Goal: Information Seeking & Learning: Check status

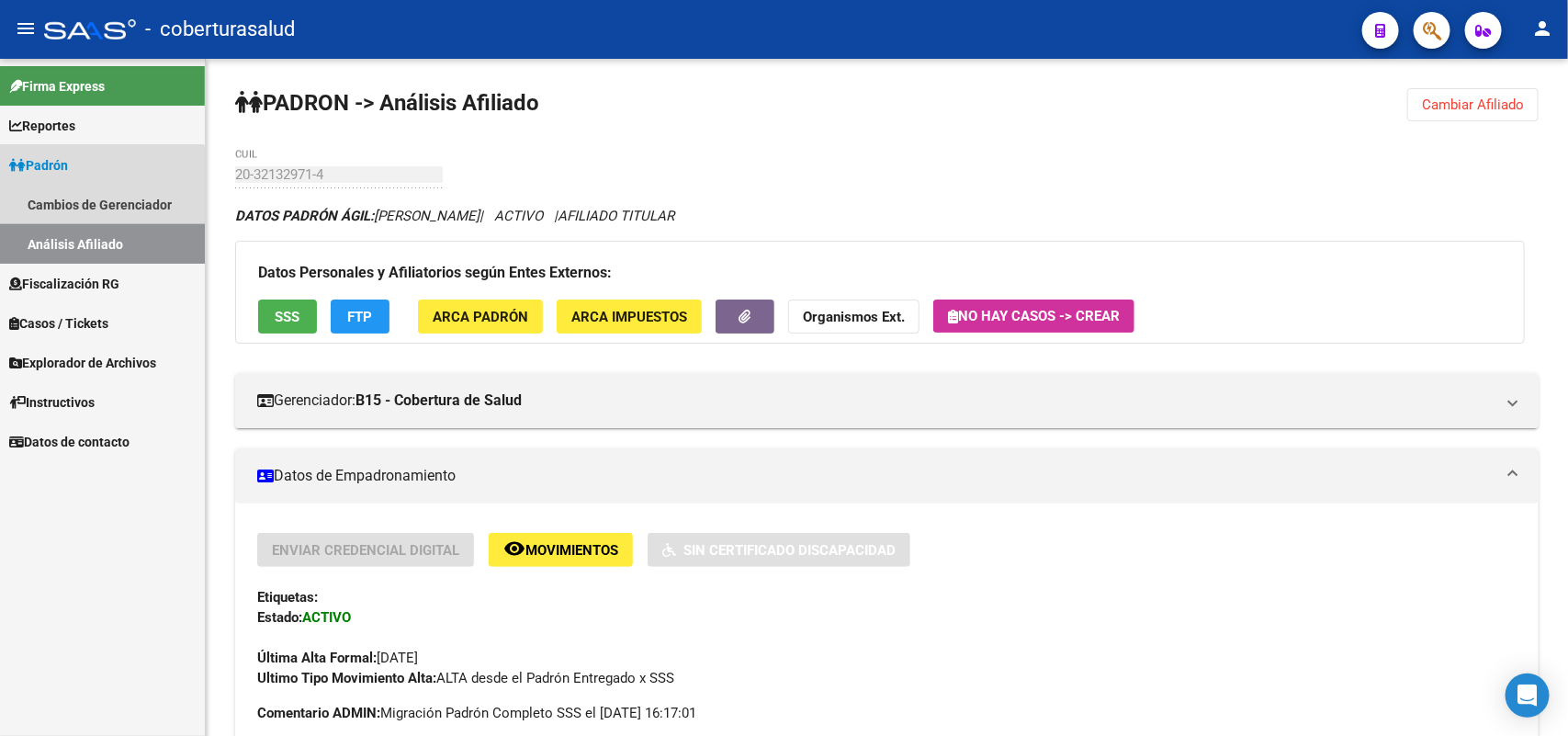
drag, startPoint x: 99, startPoint y: 239, endPoint x: 203, endPoint y: 188, distance: 115.8
click at [99, 236] on link "Análisis Afiliado" at bounding box center [102, 244] width 205 height 40
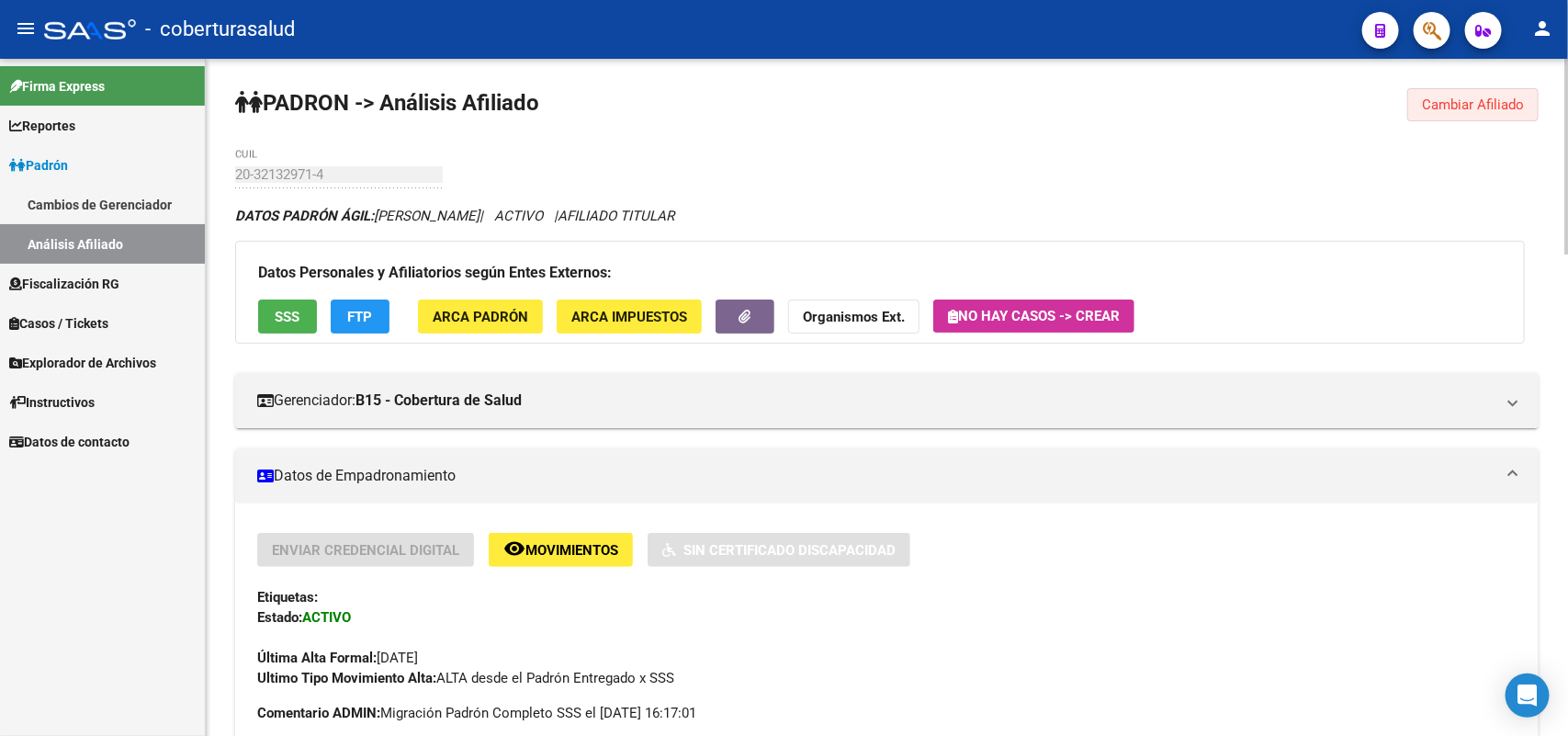
click at [1479, 90] on button "Cambiar Afiliado" at bounding box center [1473, 104] width 131 height 33
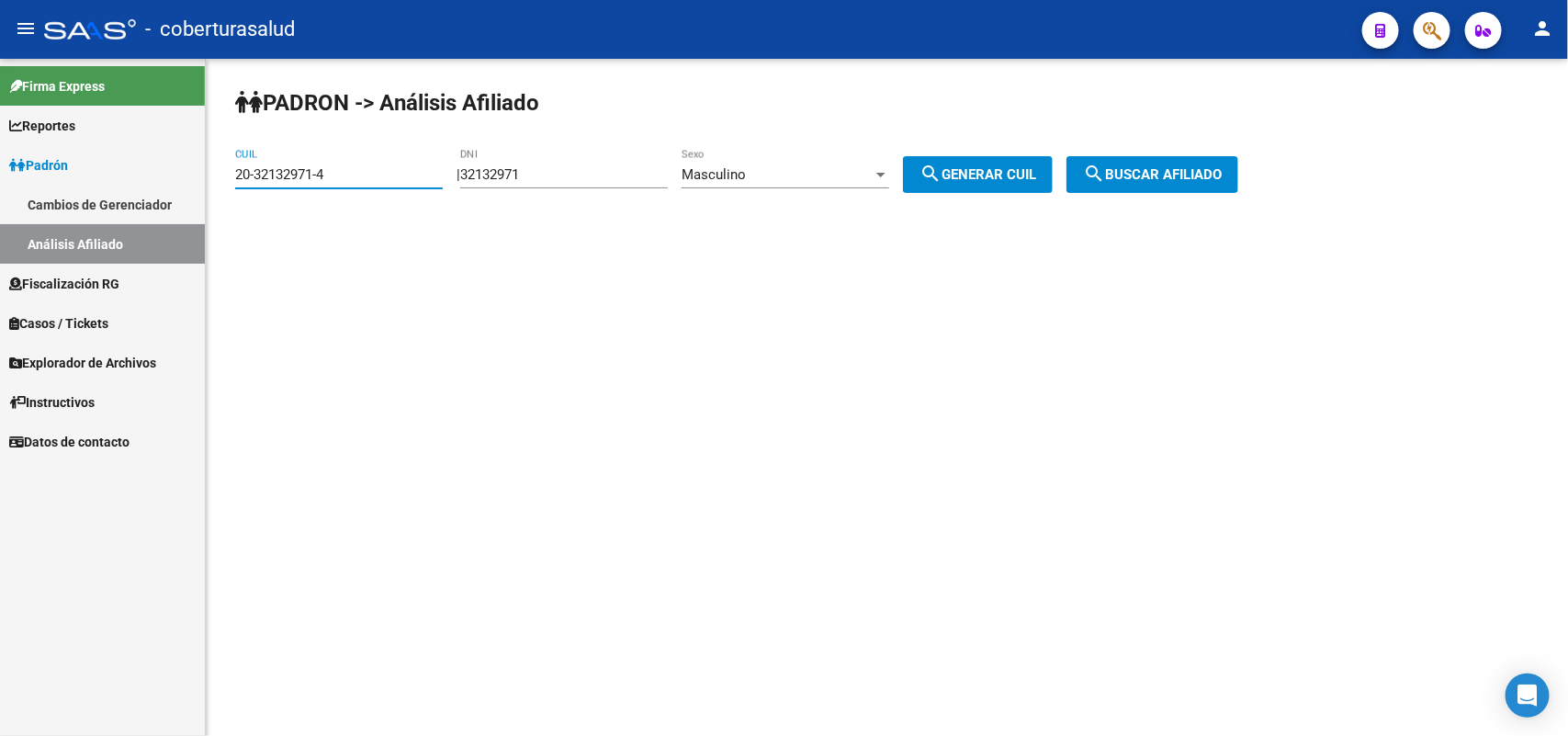
click at [1, 176] on mat-sidenav-container "Firma Express Reportes Ingresos Percibidos Análisis Ingresos RG por CUIT (mensu…" at bounding box center [784, 397] width 1568 height 677
paste input "26501644-9"
type input "20-26501644-9"
drag, startPoint x: 478, startPoint y: 173, endPoint x: 566, endPoint y: 162, distance: 88.7
click at [567, 167] on div "| 32132971 DNI Masculino Sexo search Generar CUIL" at bounding box center [761, 175] width 610 height 17
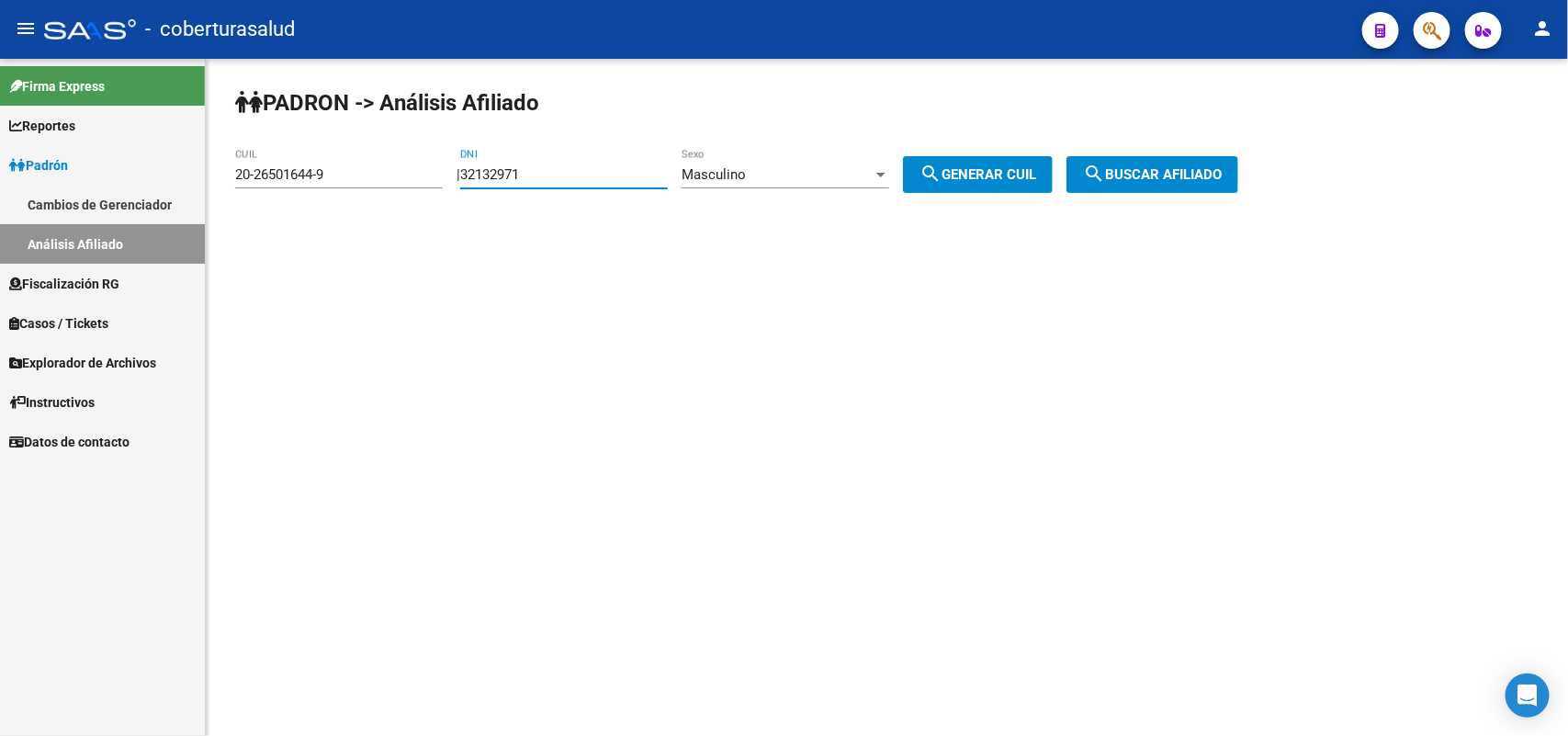
drag, startPoint x: 562, startPoint y: 173, endPoint x: 464, endPoint y: 168, distance: 98.1
click at [464, 168] on div "| 32132971 DNI Masculino Sexo search Generar CUIL" at bounding box center [761, 175] width 610 height 17
type input "26501664"
click at [1172, 168] on span "search Buscar afiliado" at bounding box center [1152, 175] width 139 height 17
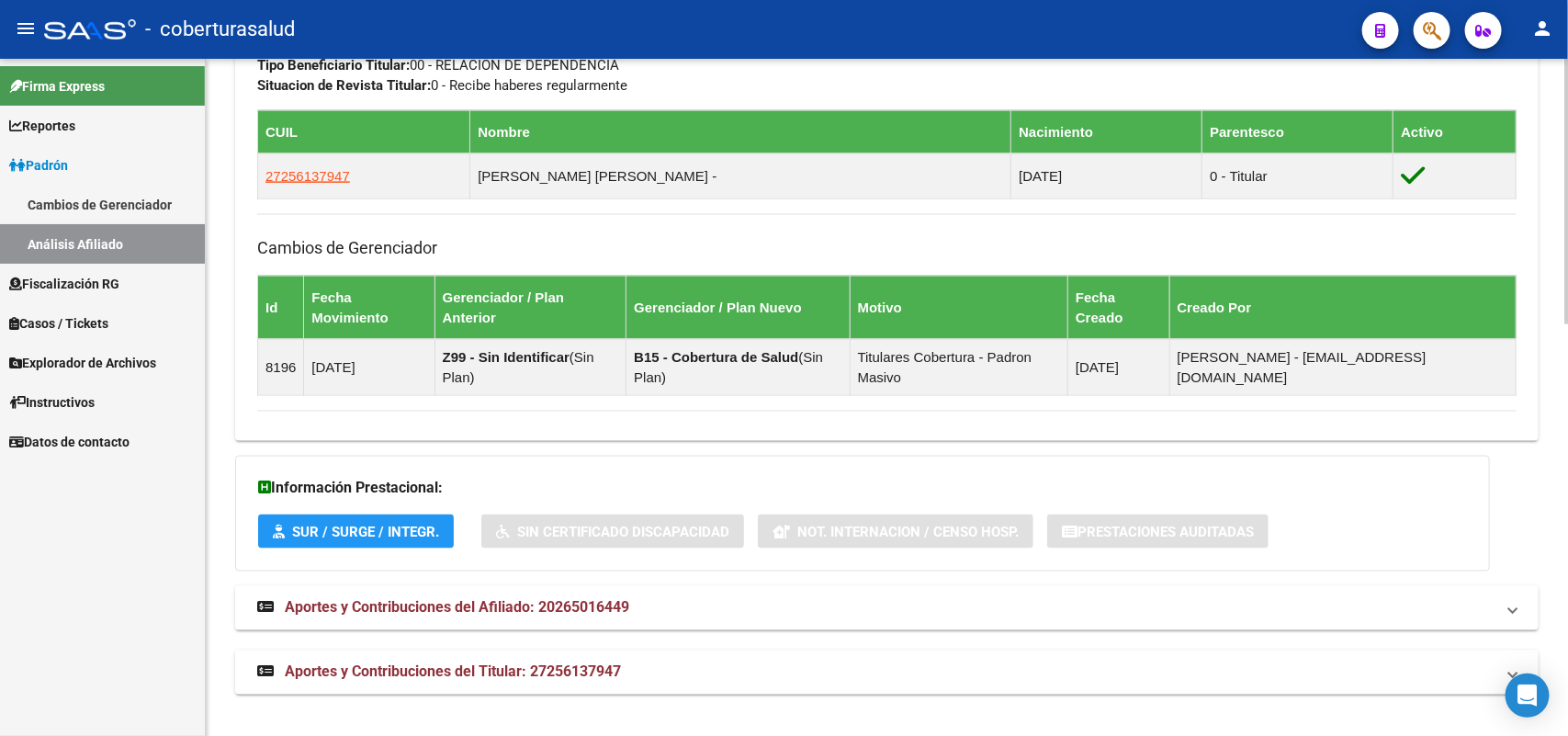
scroll to position [1047, 0]
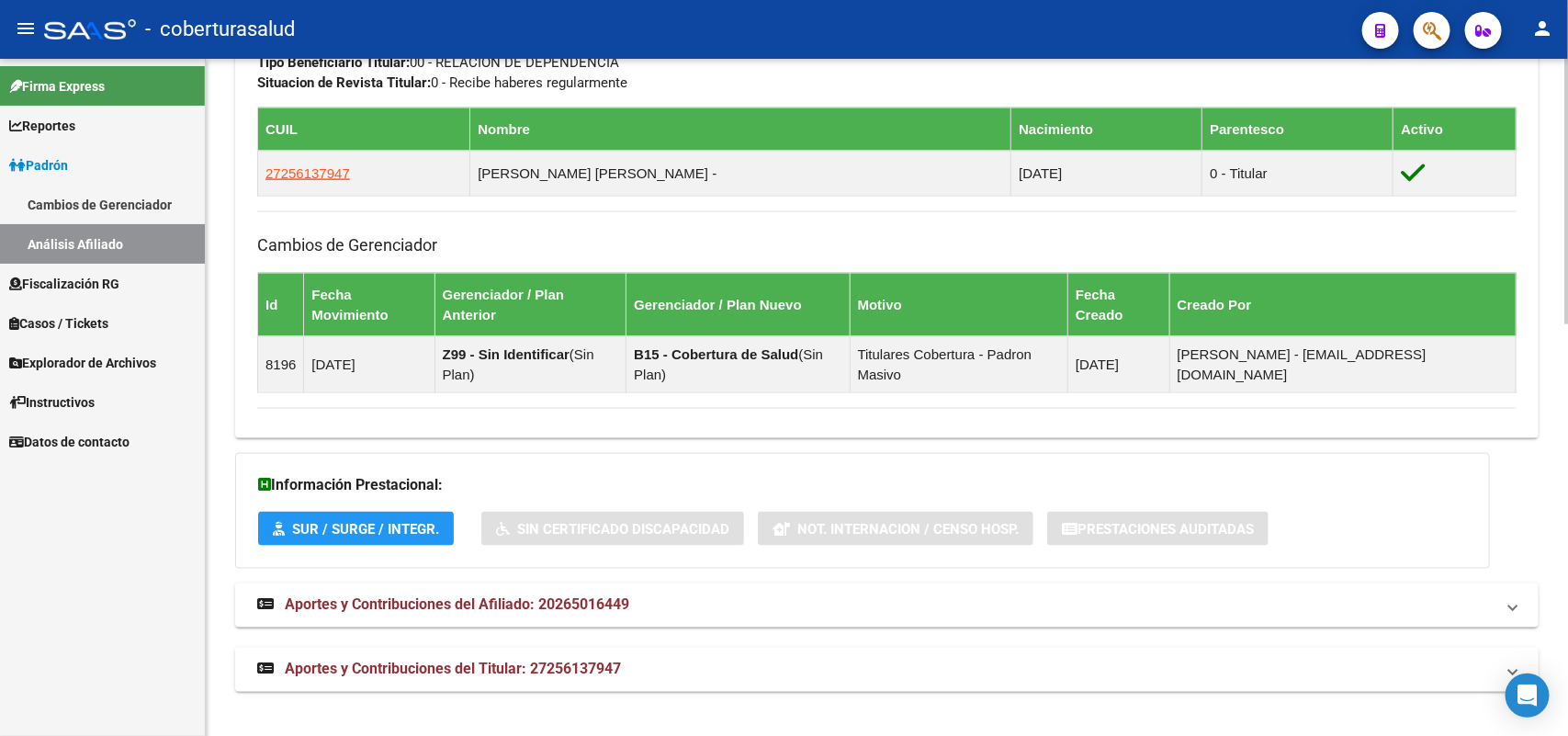
click at [498, 672] on span "Aportes y Contribuciones del Titular: 27256137947" at bounding box center [452, 670] width 336 height 18
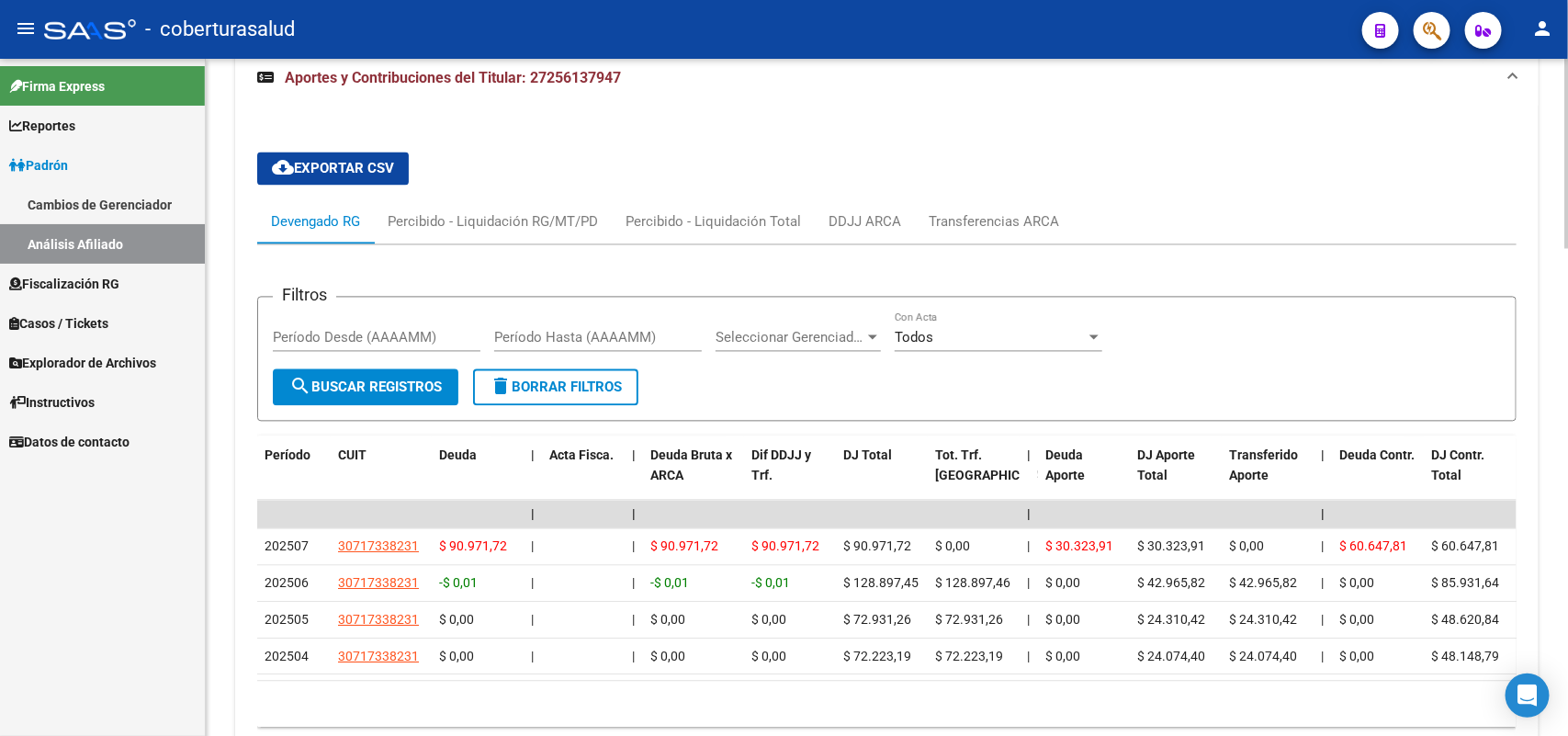
scroll to position [1385, 0]
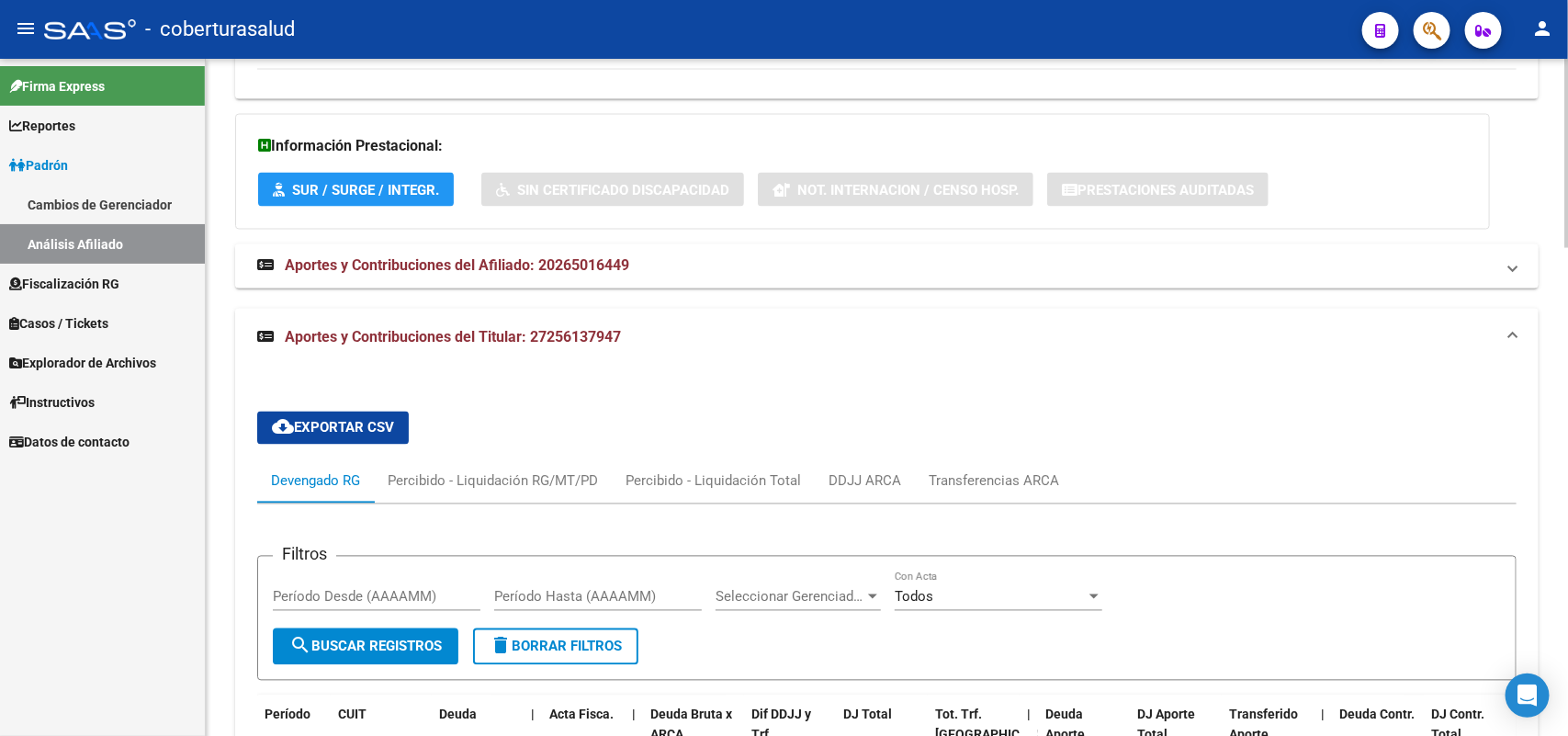
click at [437, 277] on strong "Aportes y Contribuciones del Afiliado: 20265016449" at bounding box center [442, 266] width 372 height 20
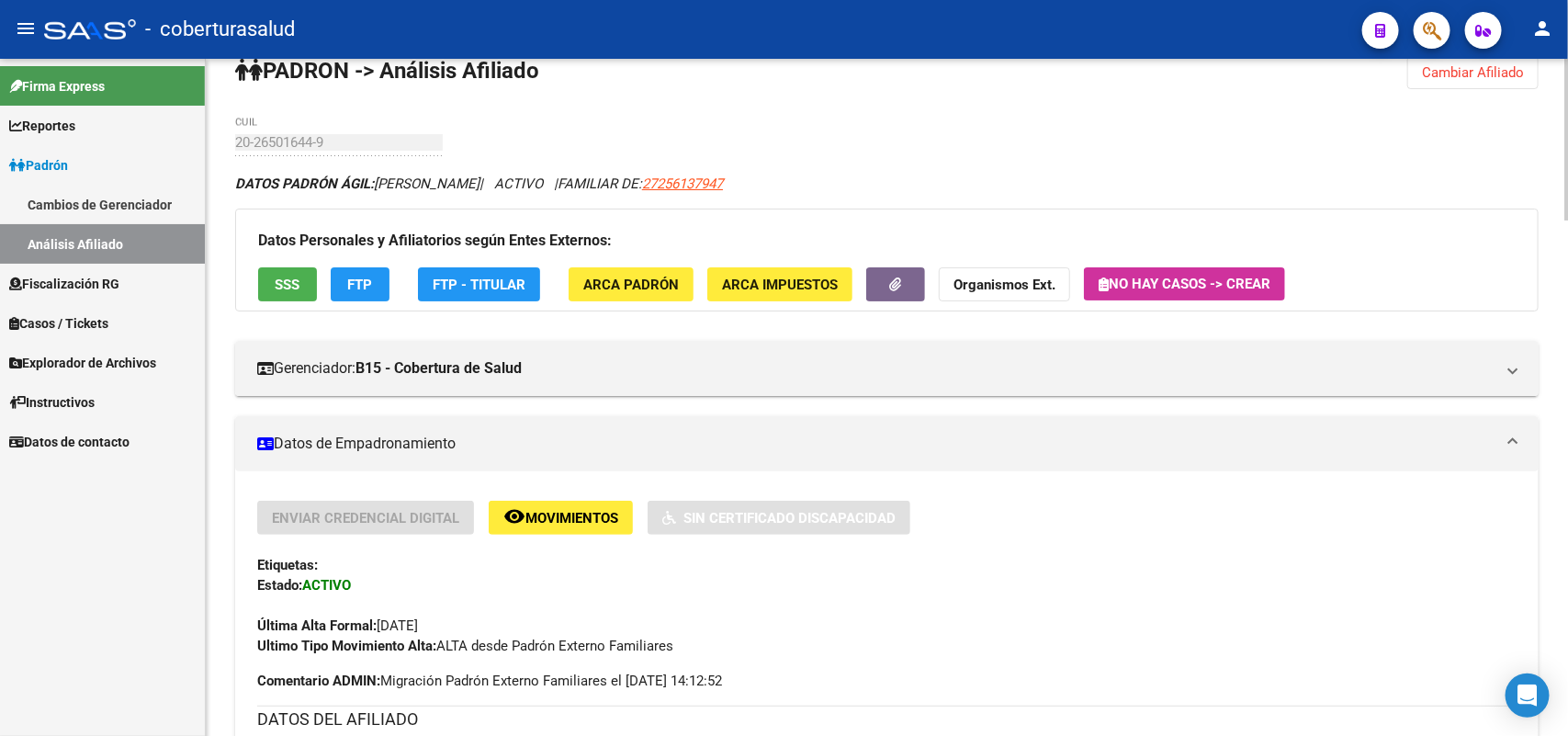
scroll to position [0, 0]
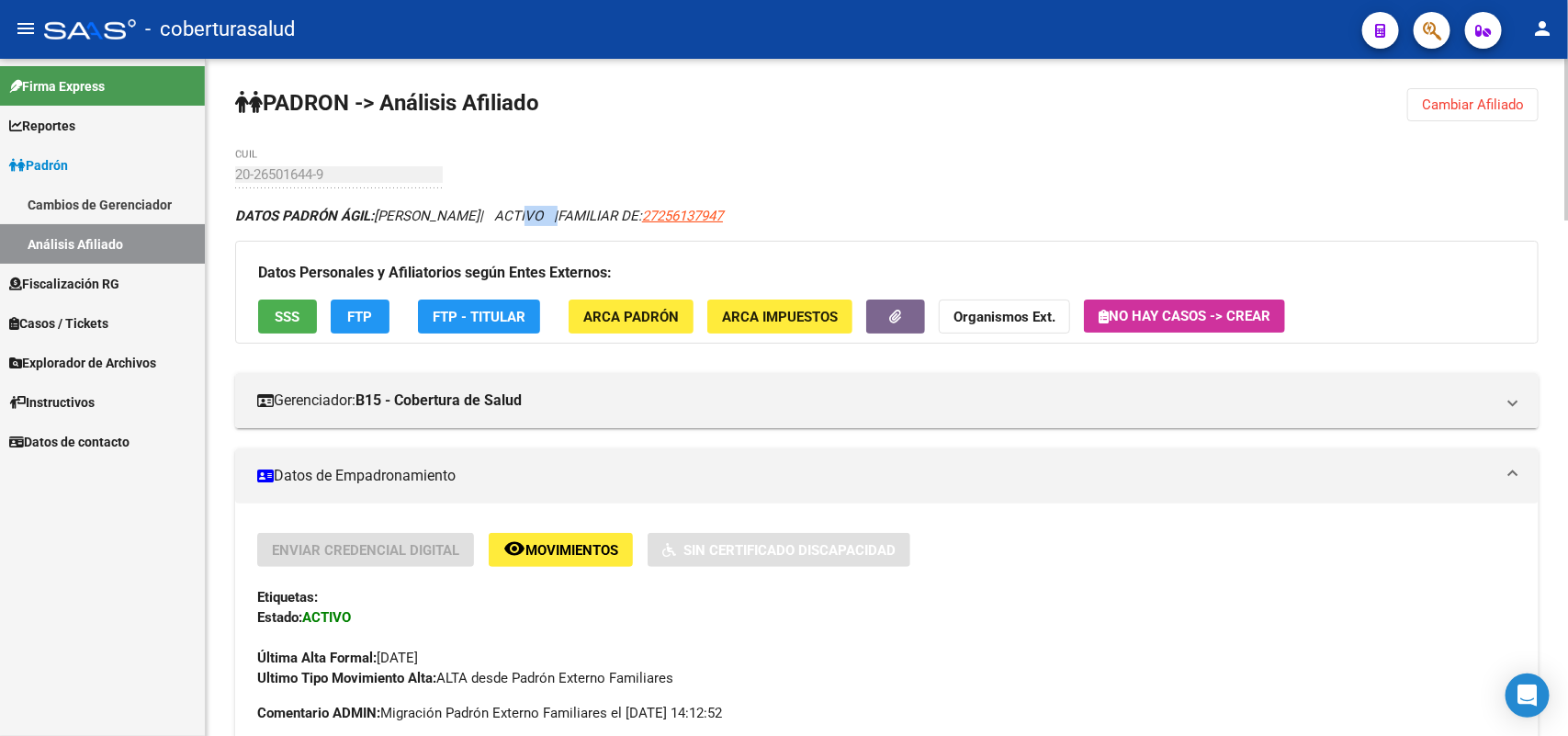
drag, startPoint x: 552, startPoint y: 205, endPoint x: 597, endPoint y: 208, distance: 45.1
click at [597, 208] on icon "DATOS PADRÓN ÁGIL: [PERSON_NAME] | ACTIVO | FAMILIAR DE: 27256137947" at bounding box center [479, 215] width 488 height 17
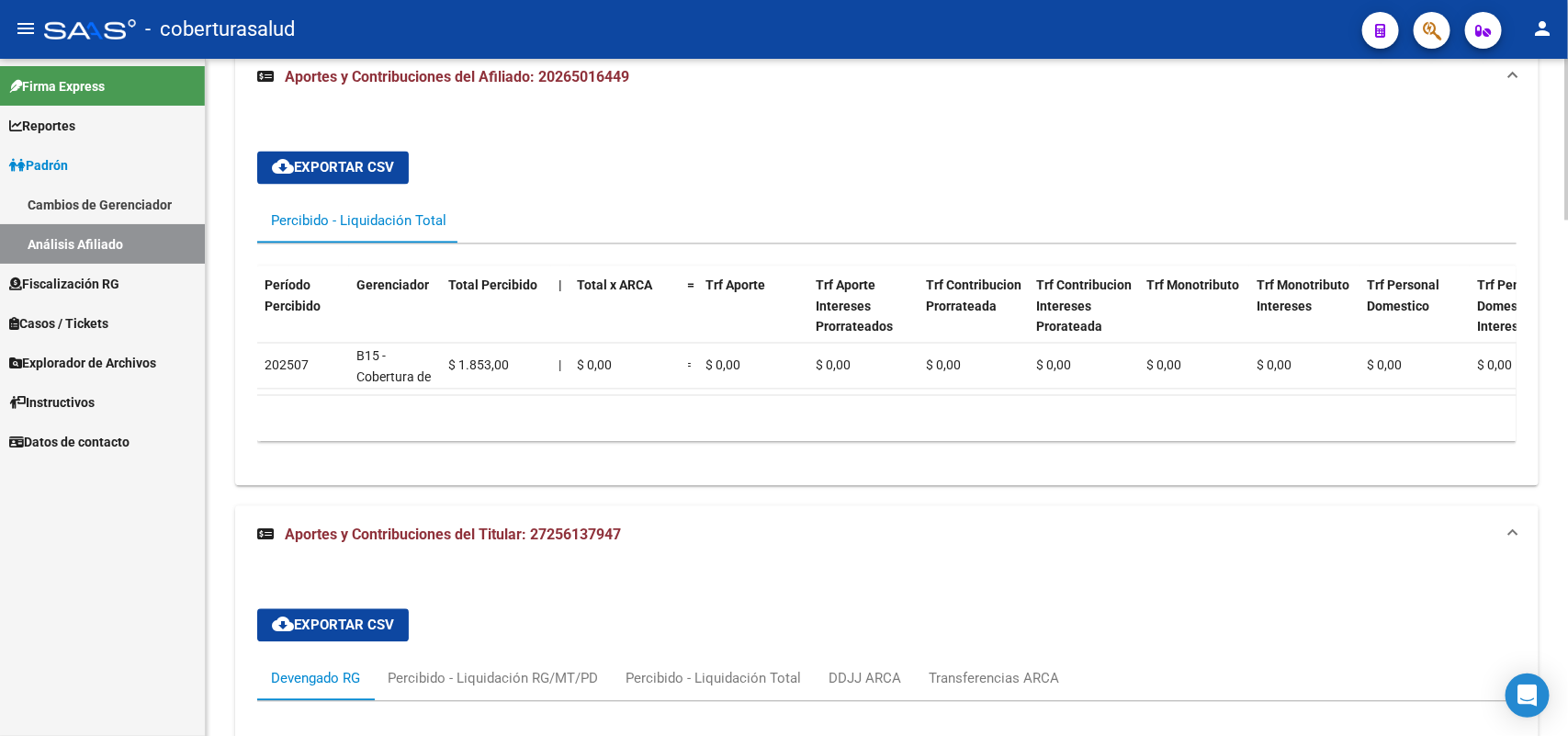
scroll to position [2152, 0]
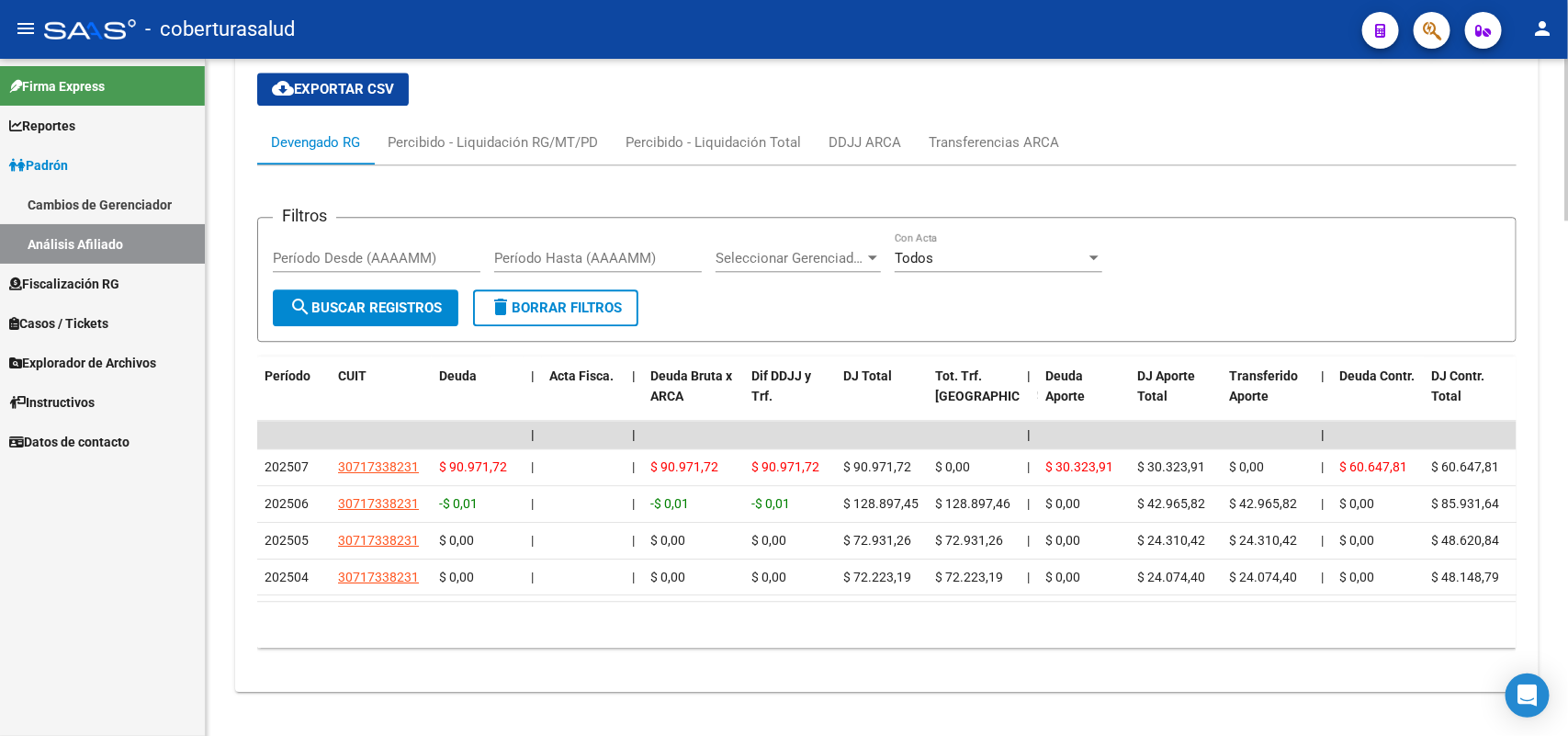
drag, startPoint x: 756, startPoint y: 680, endPoint x: 687, endPoint y: 650, distance: 75.2
click at [754, 680] on div "cloud_download Exportar CSV Devengado RG Percibido - Liquidación RG/MT/PD Perci…" at bounding box center [887, 361] width 1303 height 665
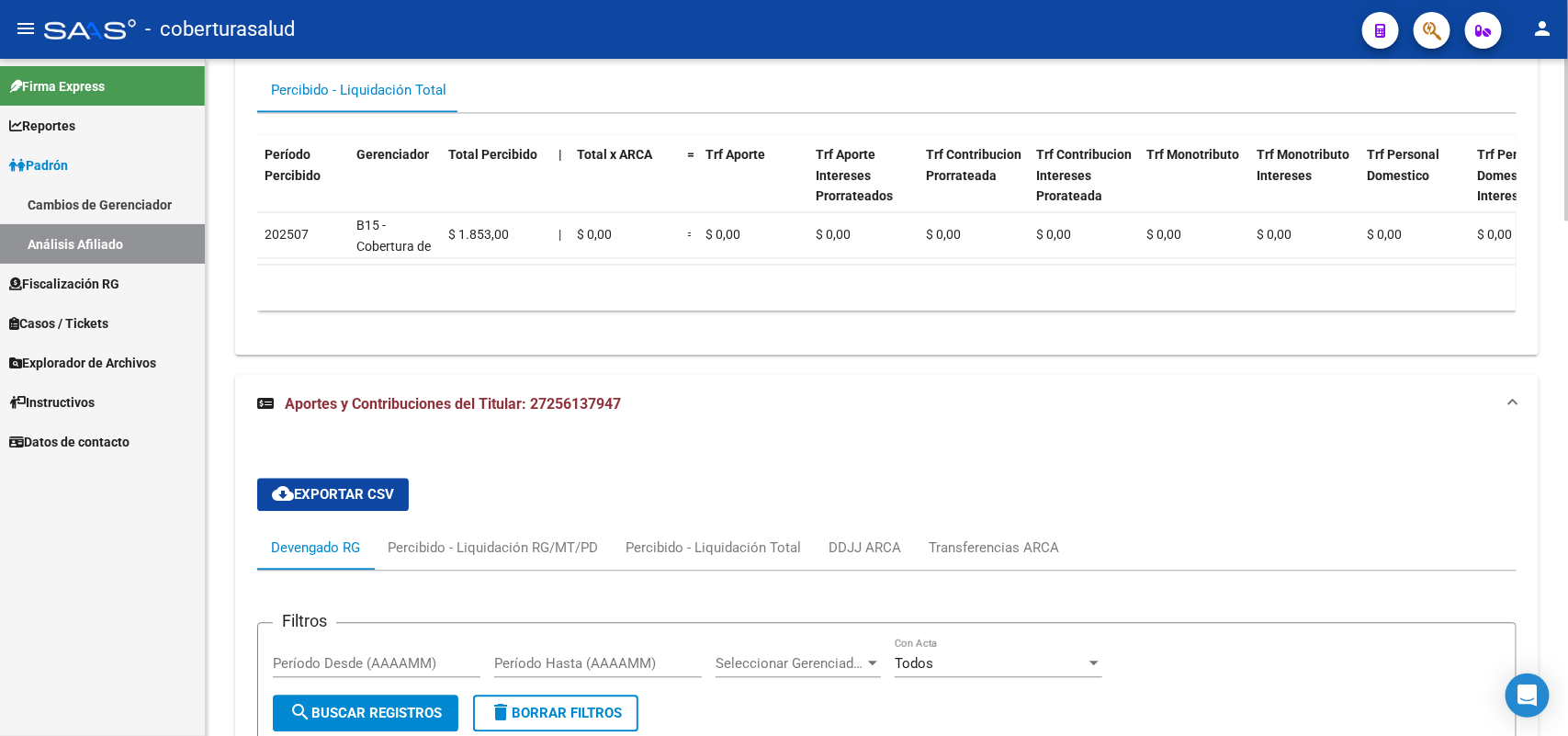
scroll to position [1578, 0]
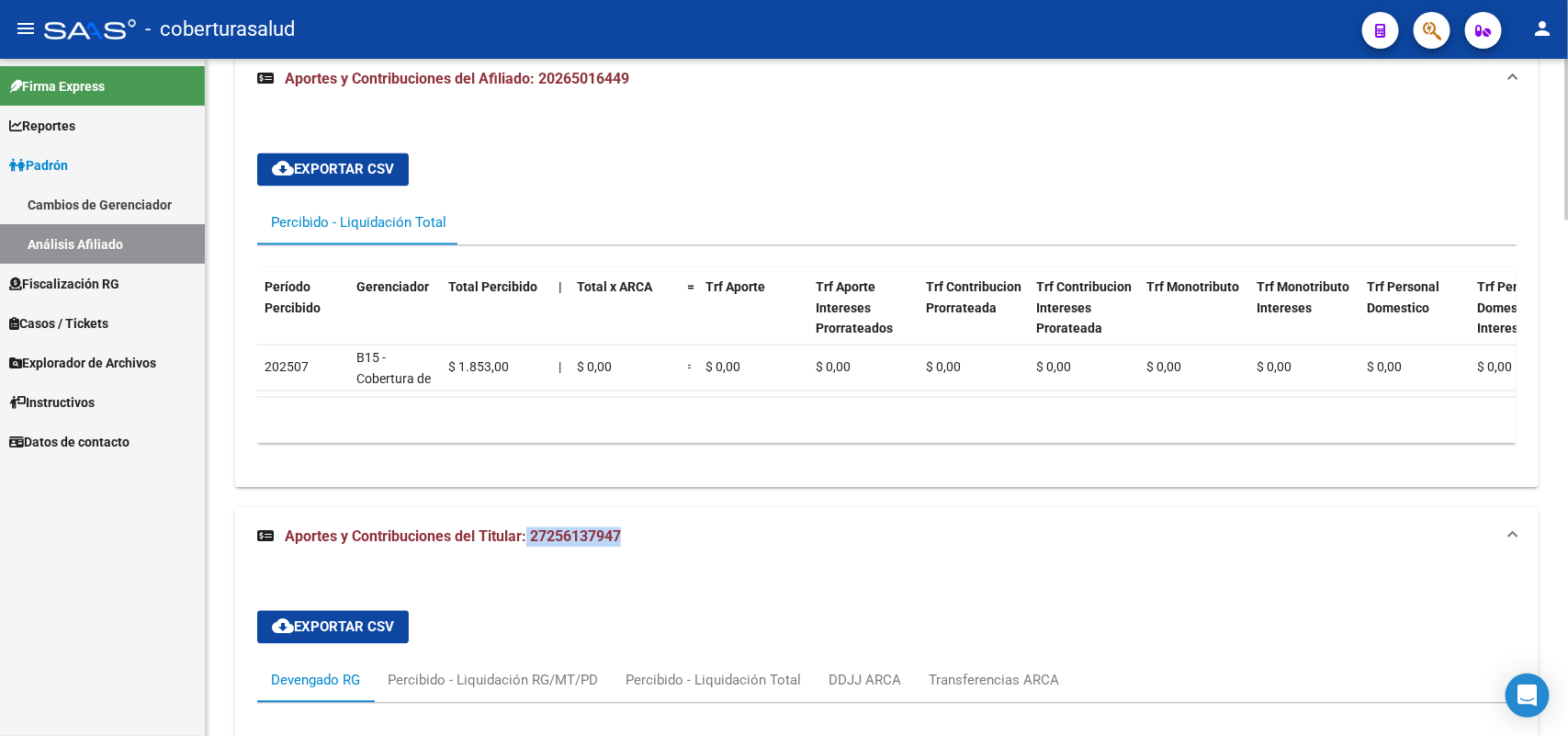
drag, startPoint x: 541, startPoint y: 558, endPoint x: 634, endPoint y: 569, distance: 93.6
click at [634, 566] on mat-expansion-panel-header "Aportes y Contribuciones del Titular: 27256137947" at bounding box center [887, 537] width 1303 height 59
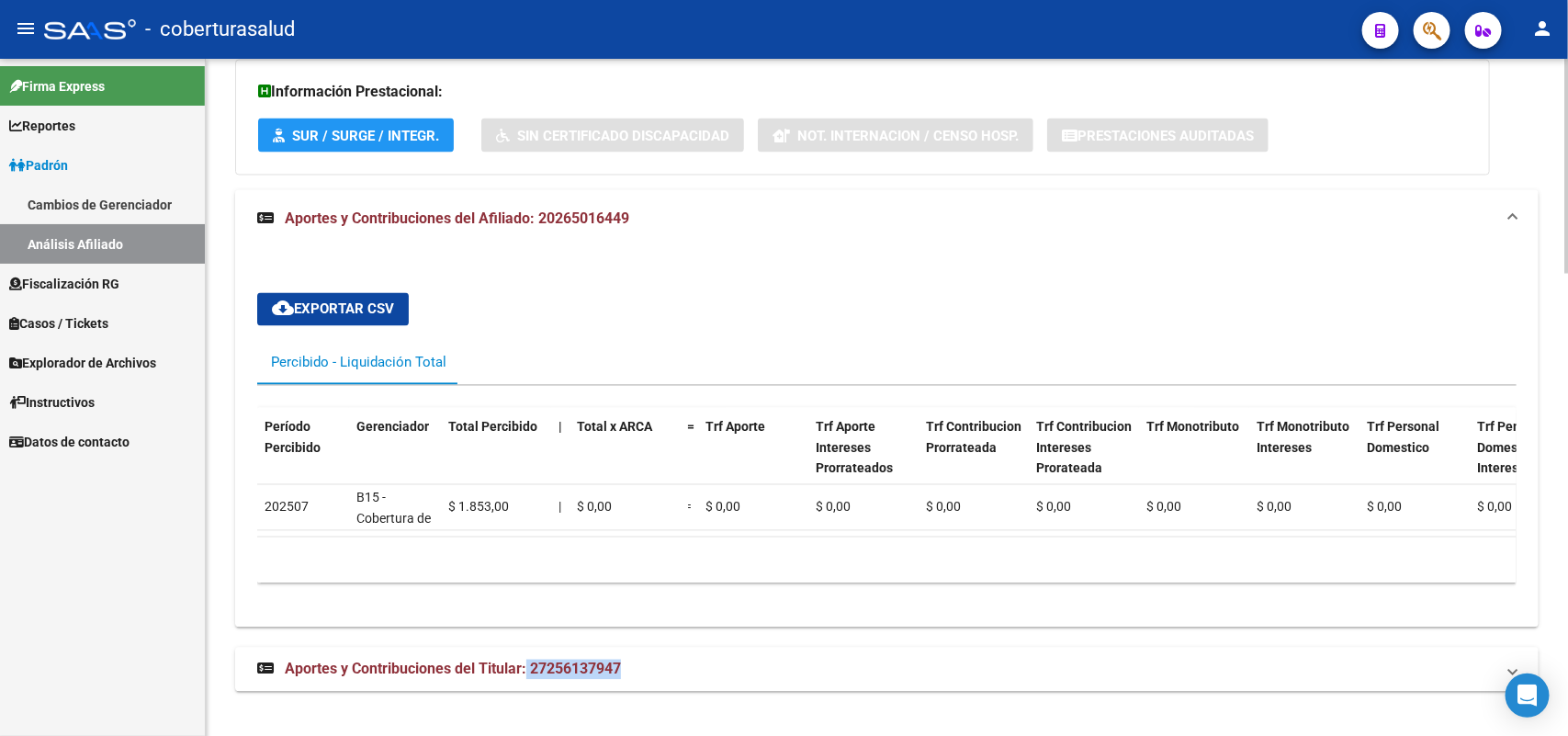
scroll to position [1458, 0]
drag, startPoint x: 536, startPoint y: 199, endPoint x: 650, endPoint y: 204, distance: 114.1
click at [650, 209] on mat-panel-title "Aportes y Contribuciones del Afiliado: 20265016449" at bounding box center [876, 219] width 1238 height 20
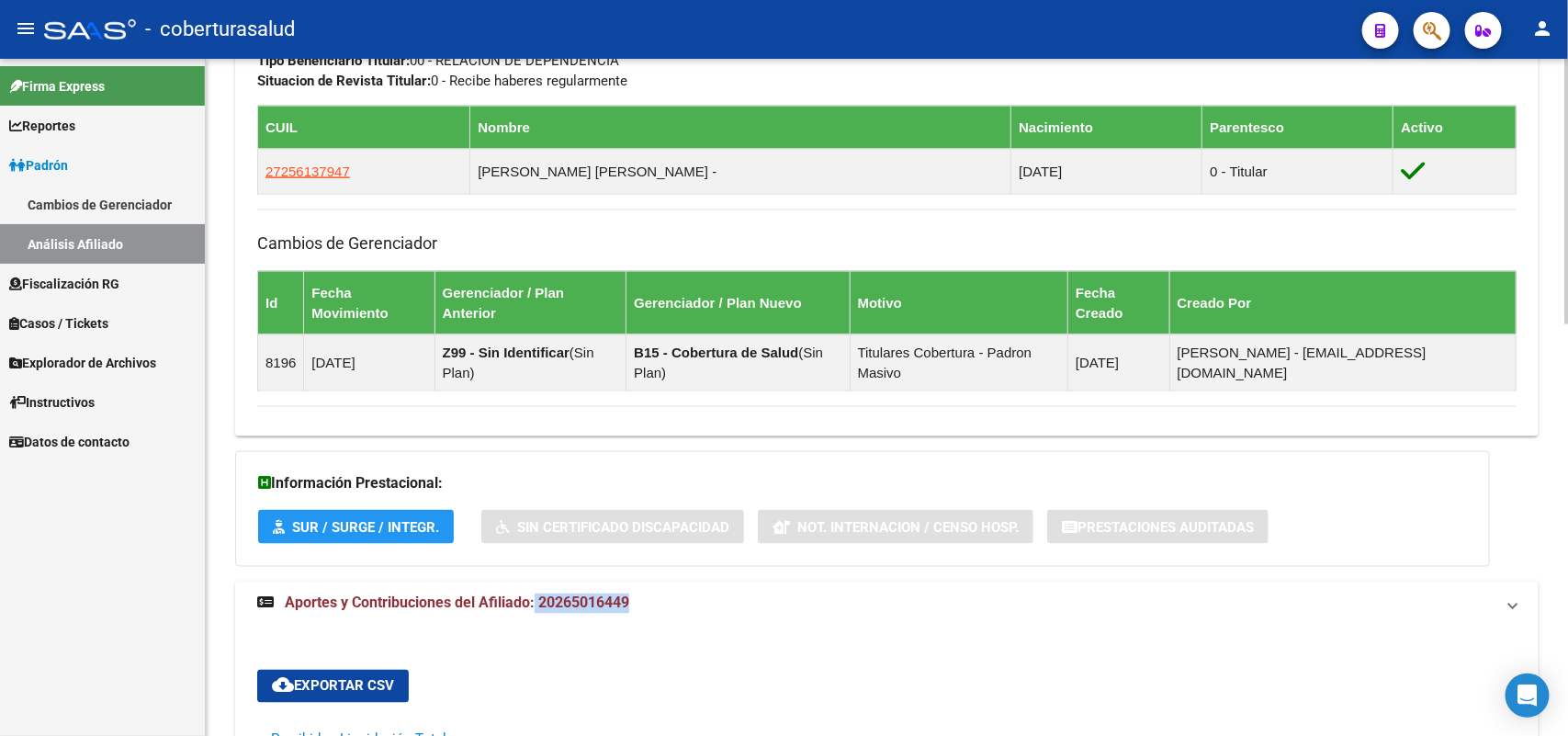
scroll to position [1047, 0]
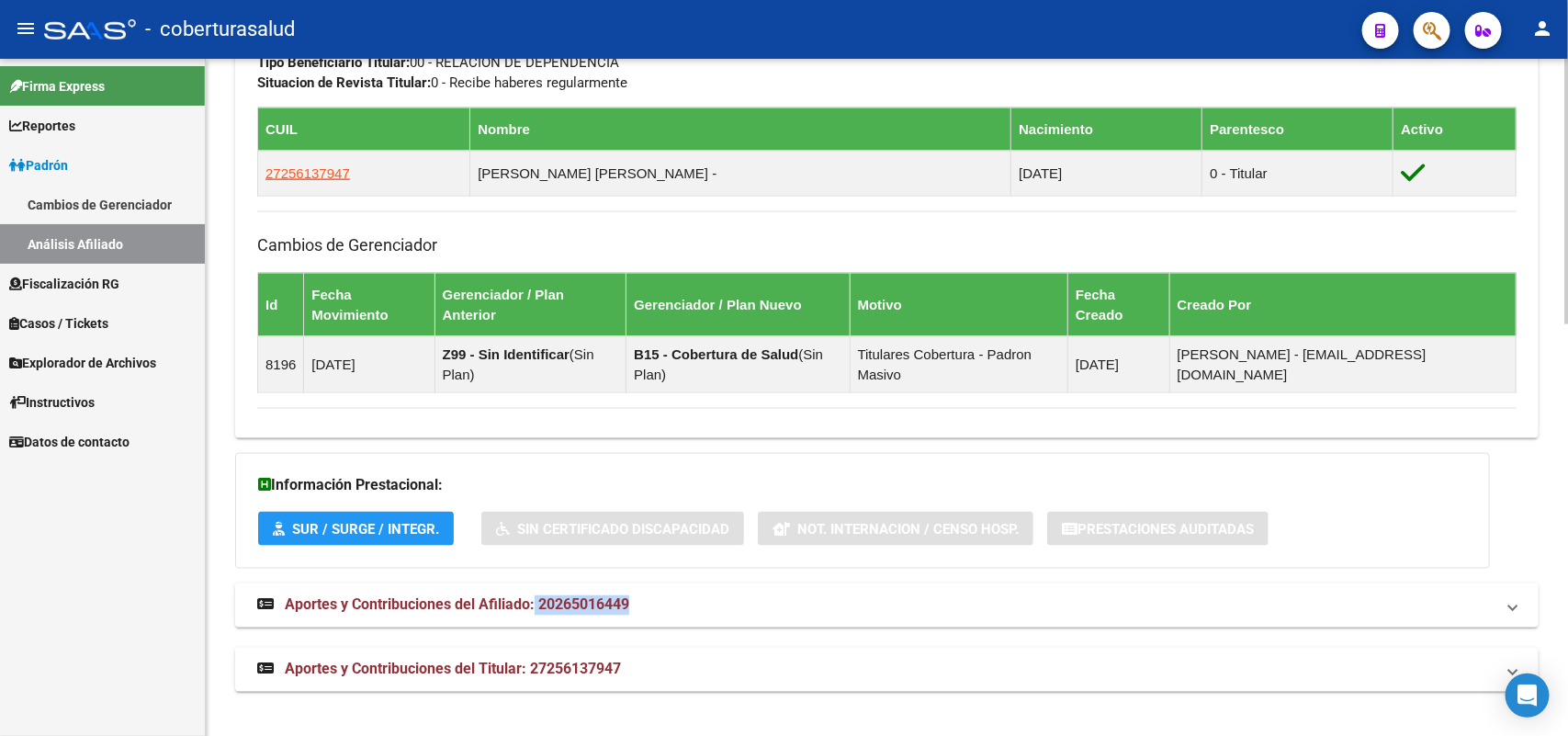
copy span "20265016449"
